Goal: Navigation & Orientation: Find specific page/section

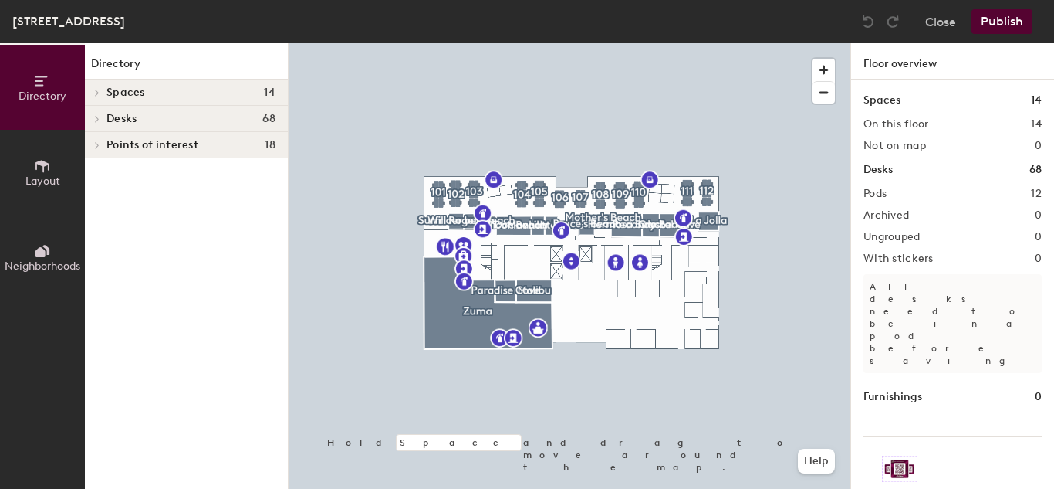
click at [144, 122] on h4 "Desks 68" at bounding box center [191, 119] width 169 height 12
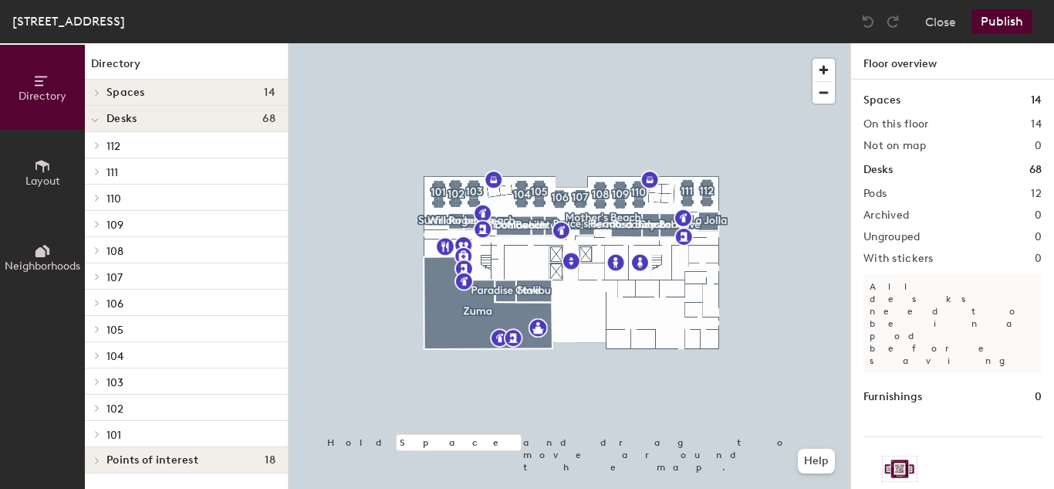
click at [167, 380] on p "103" at bounding box center [191, 381] width 169 height 20
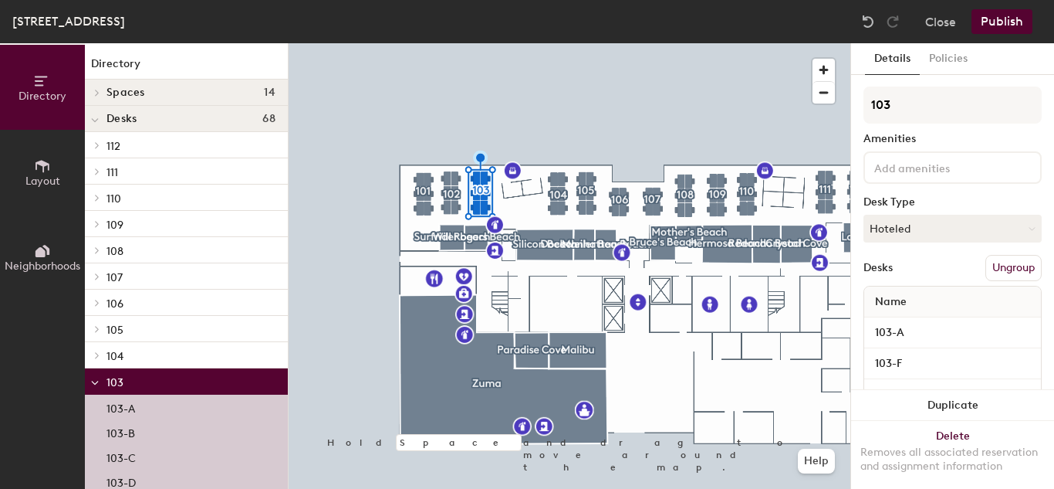
click at [114, 93] on span "Spaces" at bounding box center [126, 92] width 39 height 12
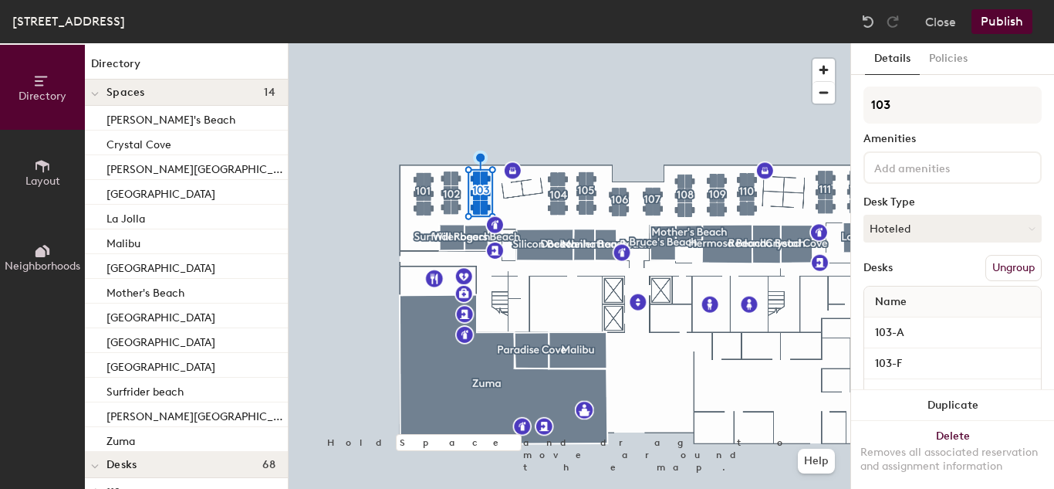
click at [114, 93] on span "Spaces" at bounding box center [126, 92] width 39 height 12
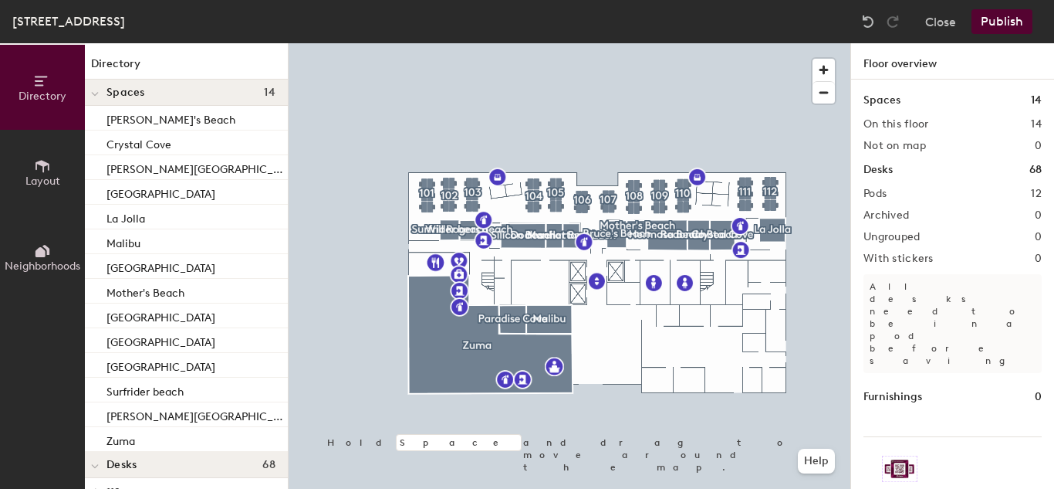
click at [99, 96] on div at bounding box center [95, 91] width 20 height 25
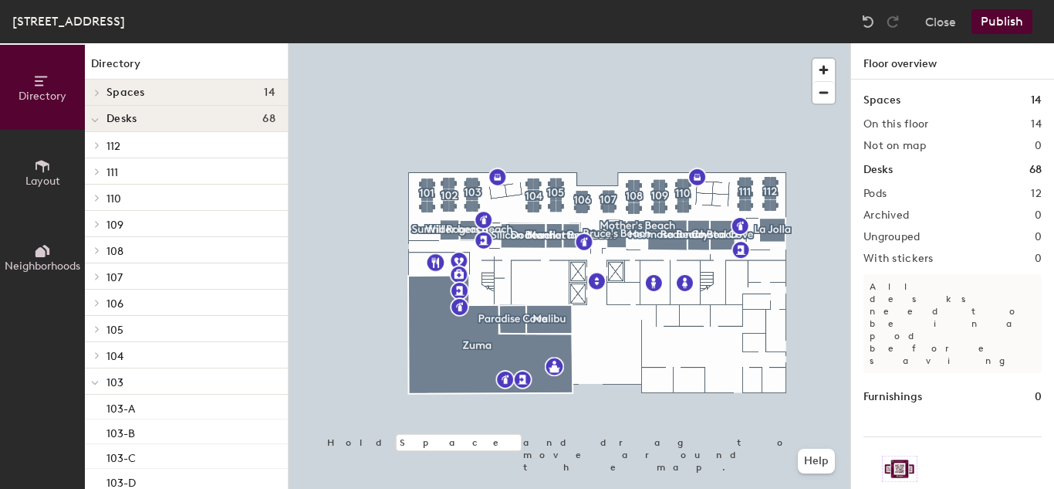
click at [103, 16] on div "[STREET_ADDRESS]" at bounding box center [68, 21] width 113 height 19
